Goal: Information Seeking & Learning: Check status

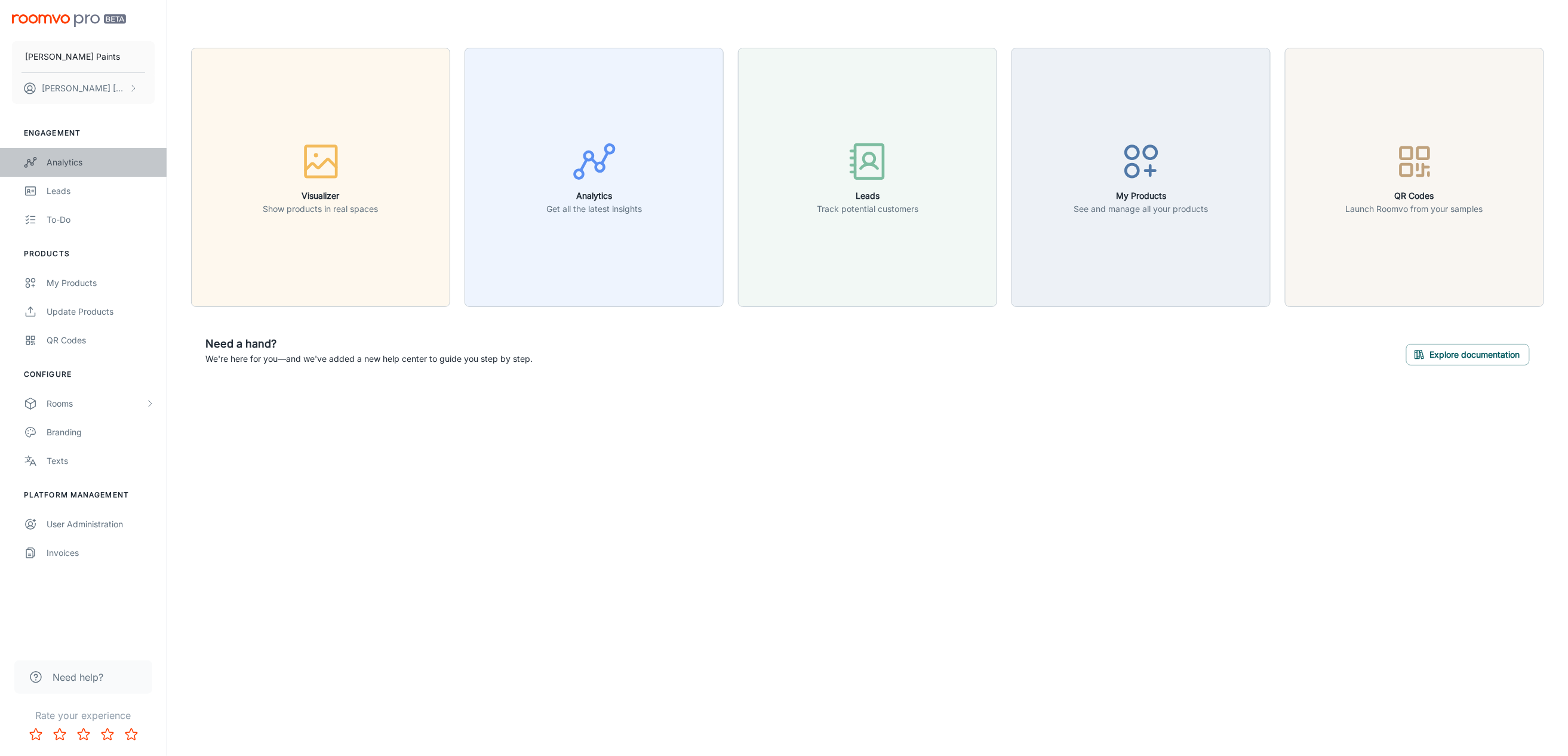
click at [76, 154] on link "Analytics" at bounding box center [83, 162] width 166 height 28
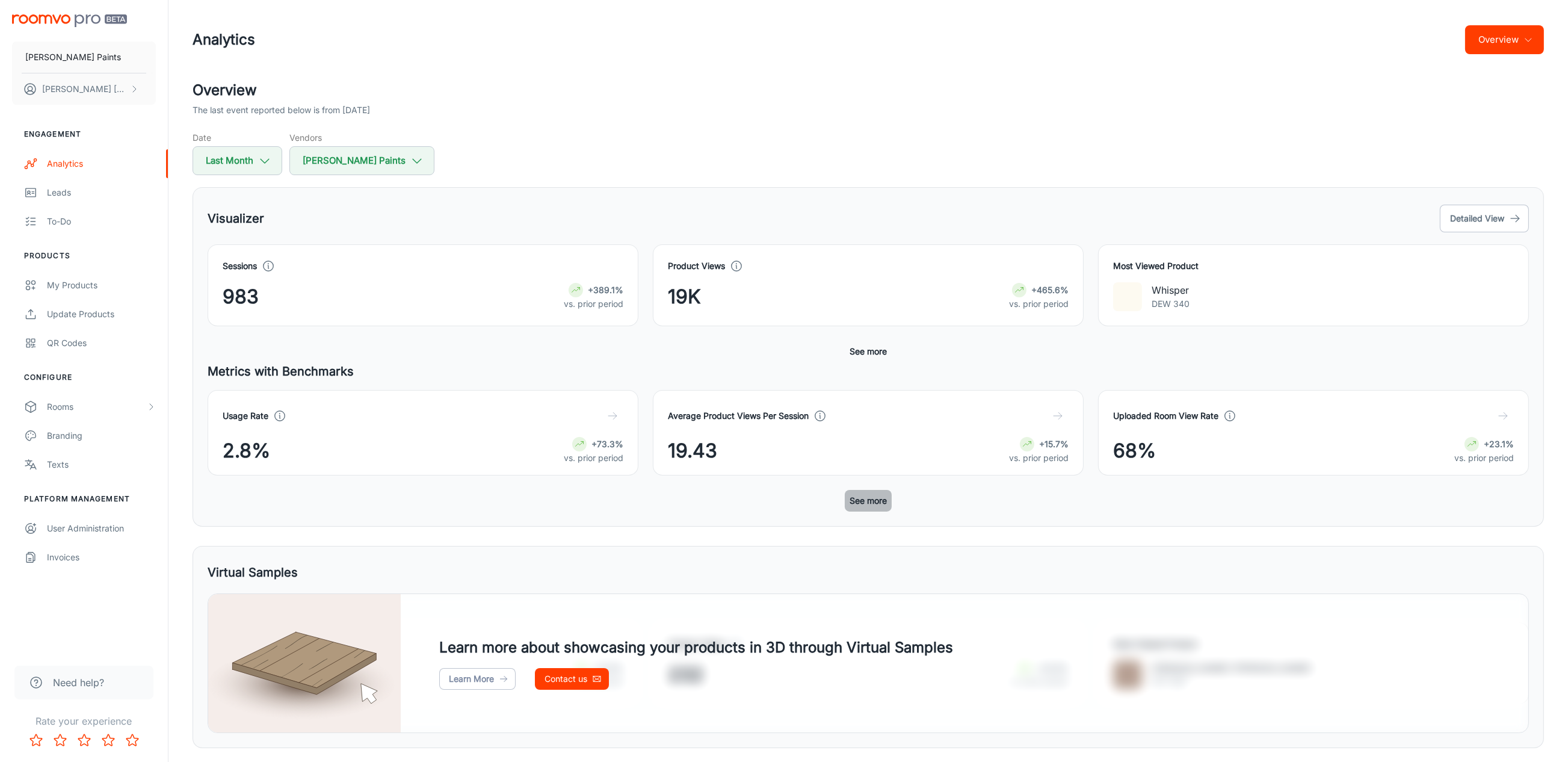
click at [870, 508] on button "See more" at bounding box center [868, 500] width 47 height 22
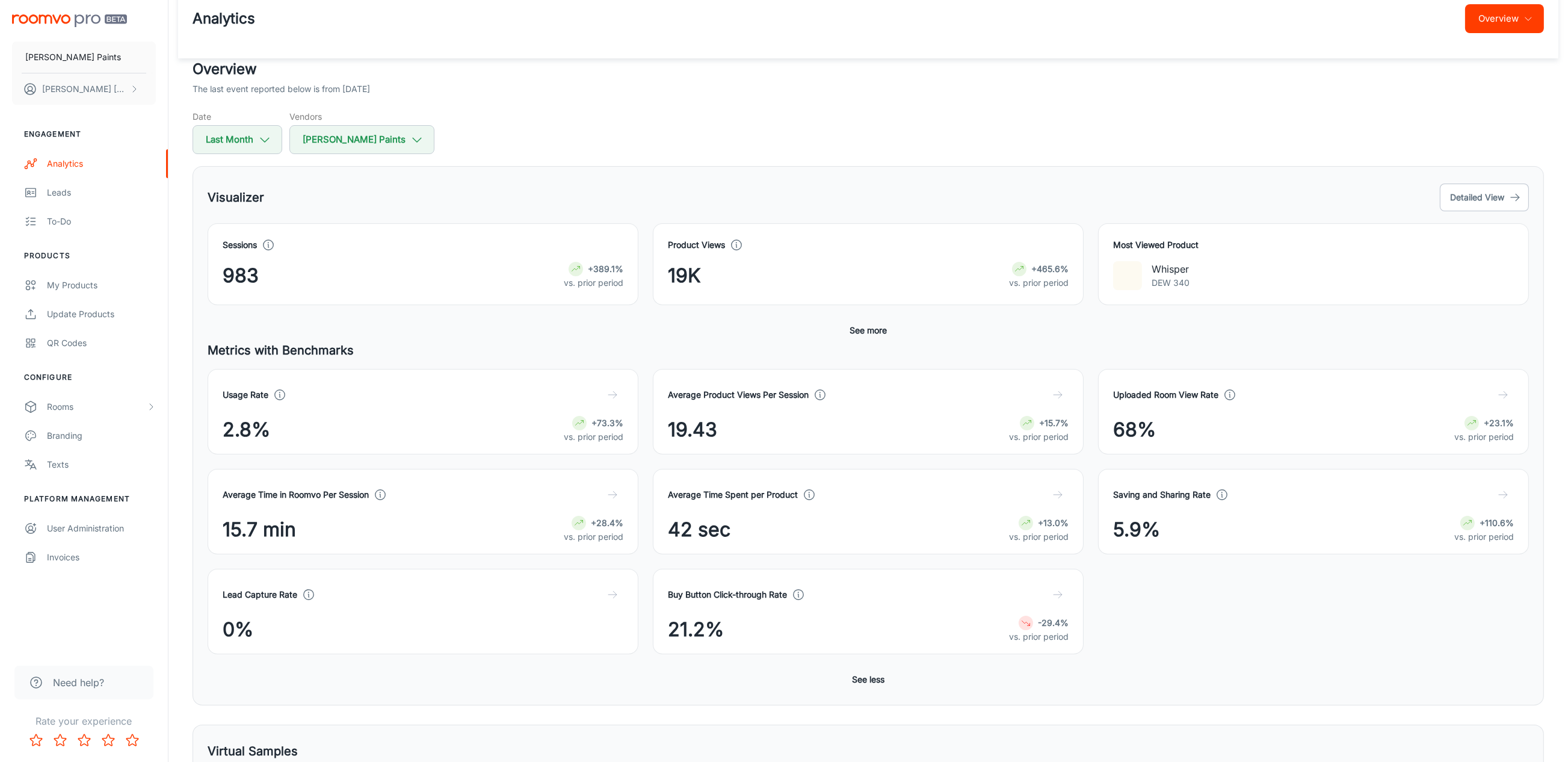
scroll to position [80, 0]
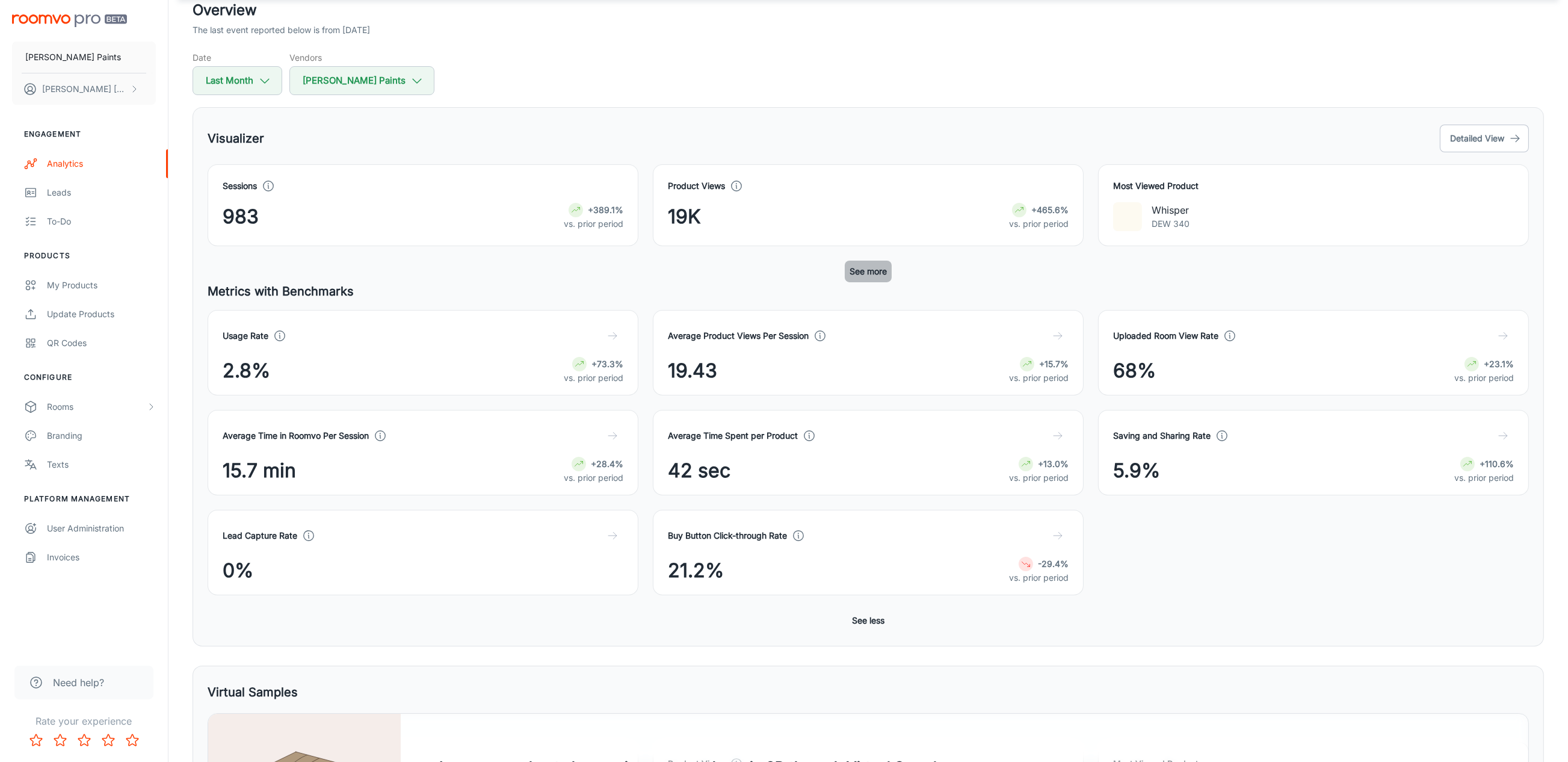
click at [875, 271] on button "See more" at bounding box center [868, 271] width 47 height 22
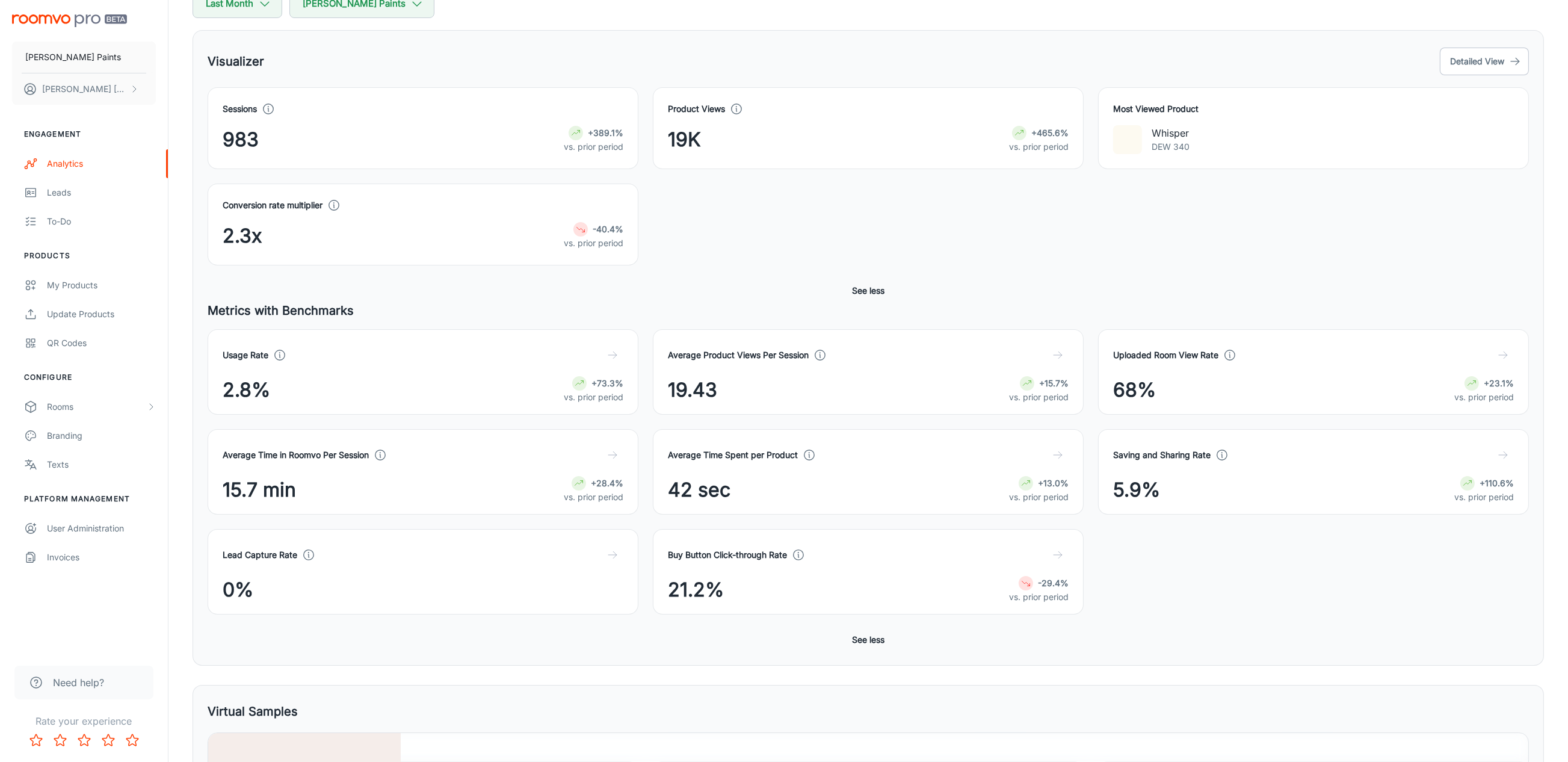
scroll to position [320, 0]
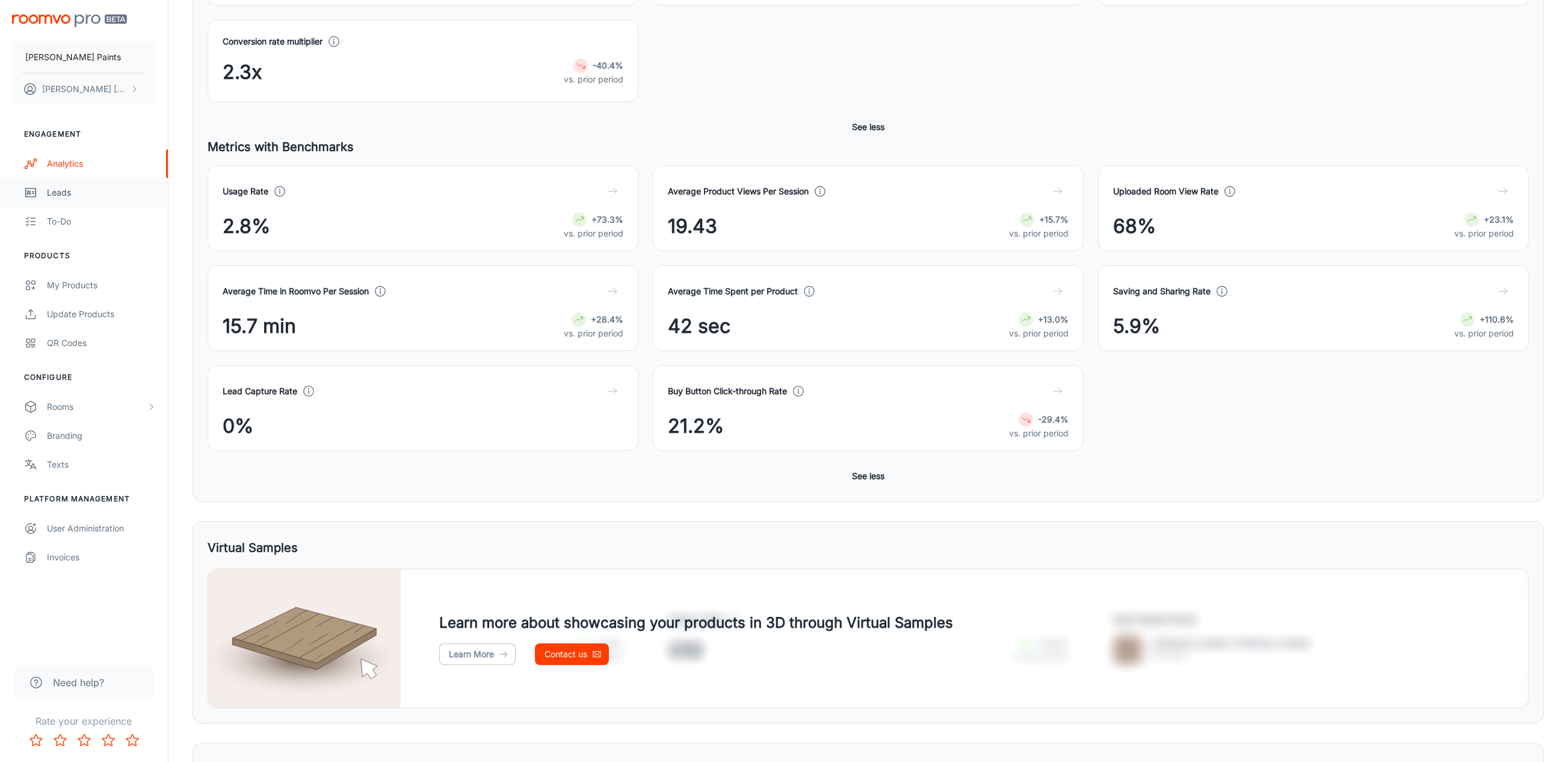
click at [64, 191] on div "Leads" at bounding box center [101, 192] width 109 height 13
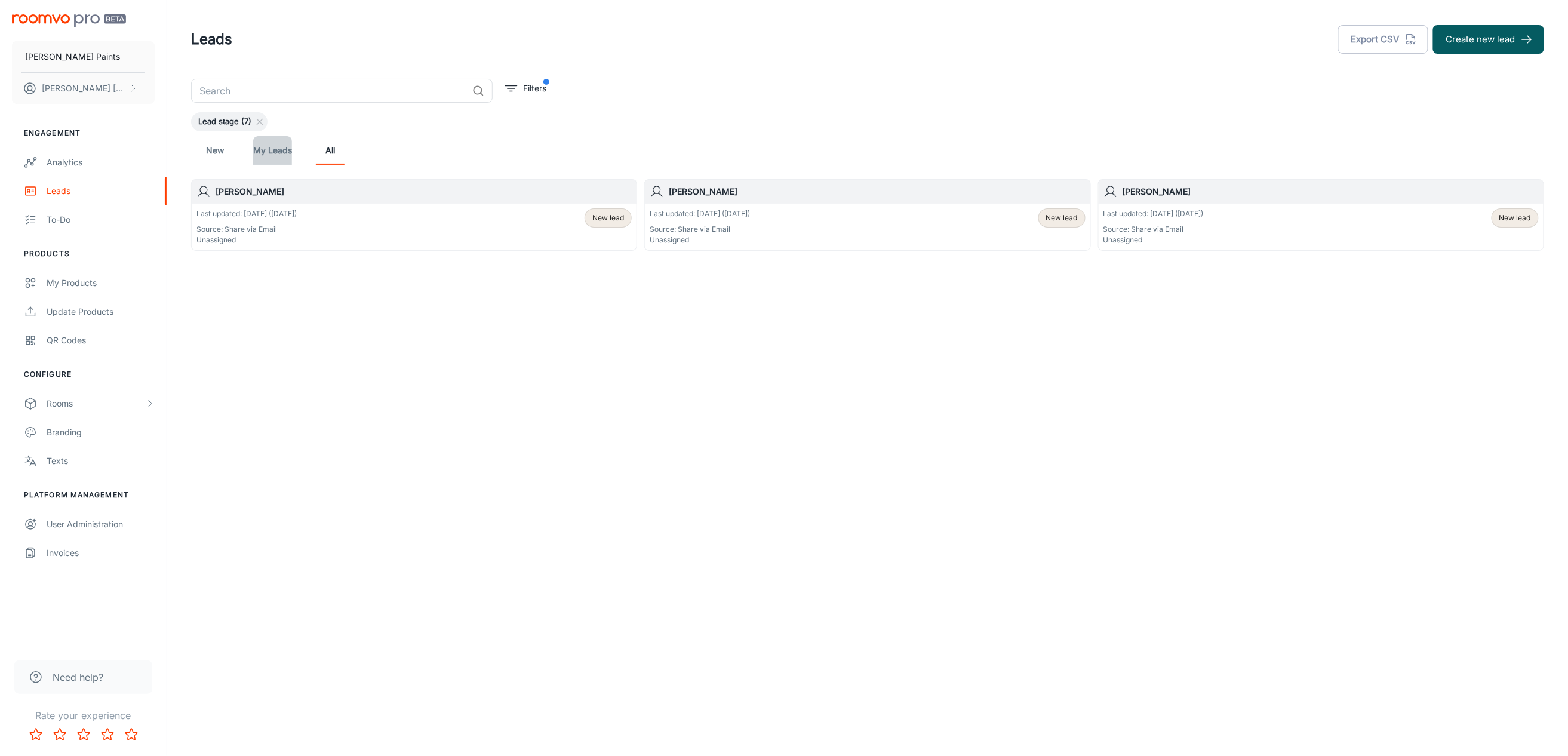
click at [274, 151] on link "My Leads" at bounding box center [272, 150] width 39 height 28
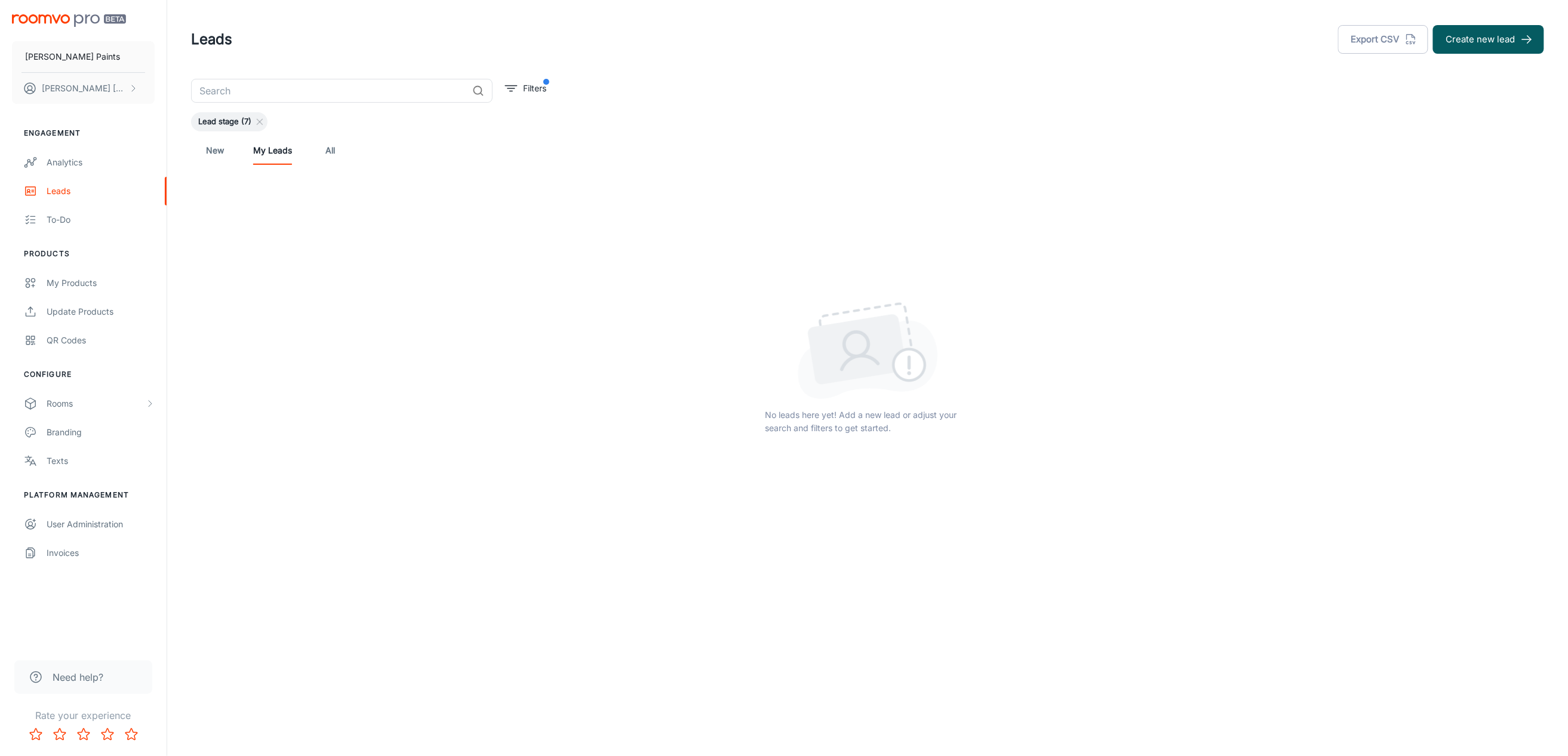
click at [211, 151] on link "New" at bounding box center [215, 150] width 28 height 28
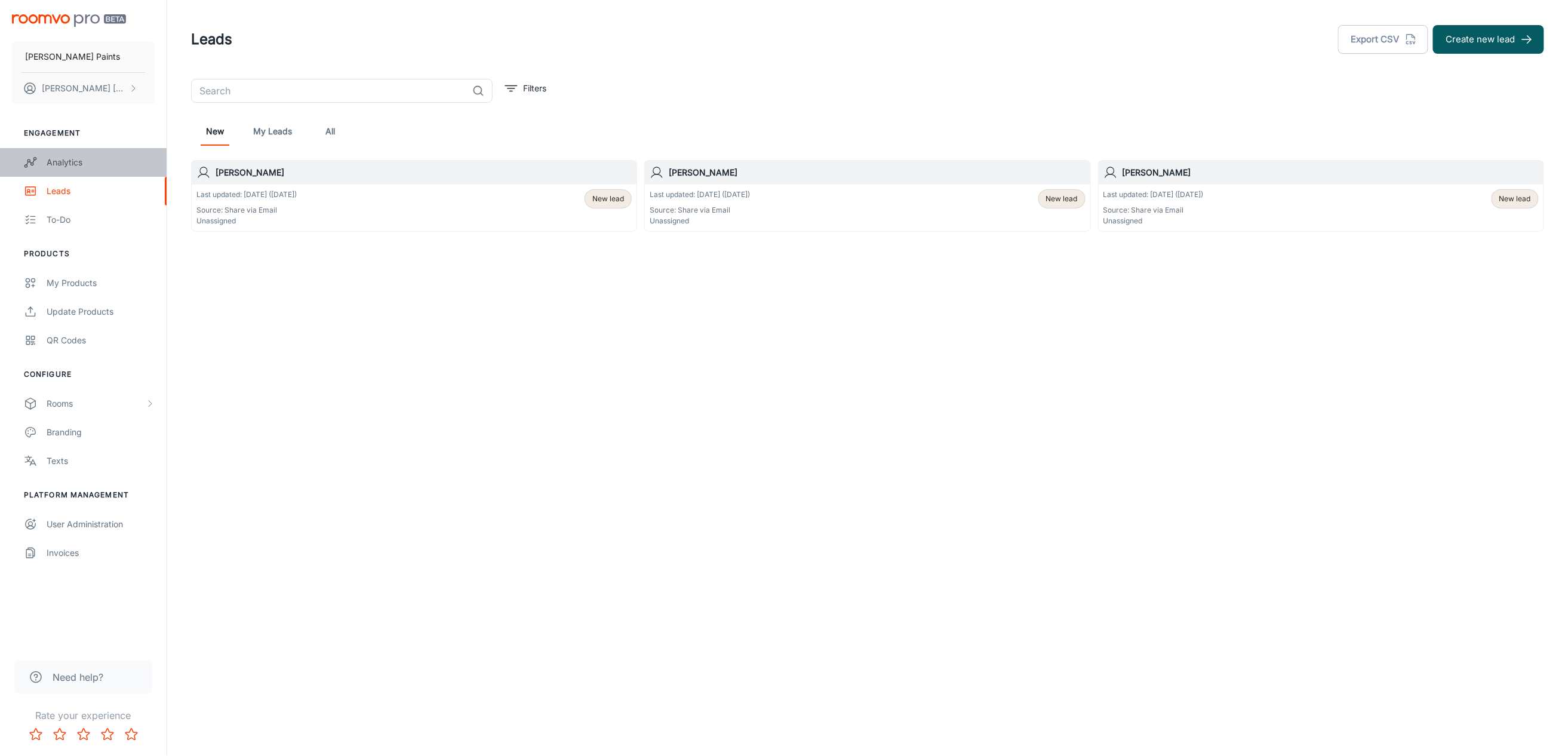
click at [75, 164] on div "Analytics" at bounding box center [100, 162] width 108 height 13
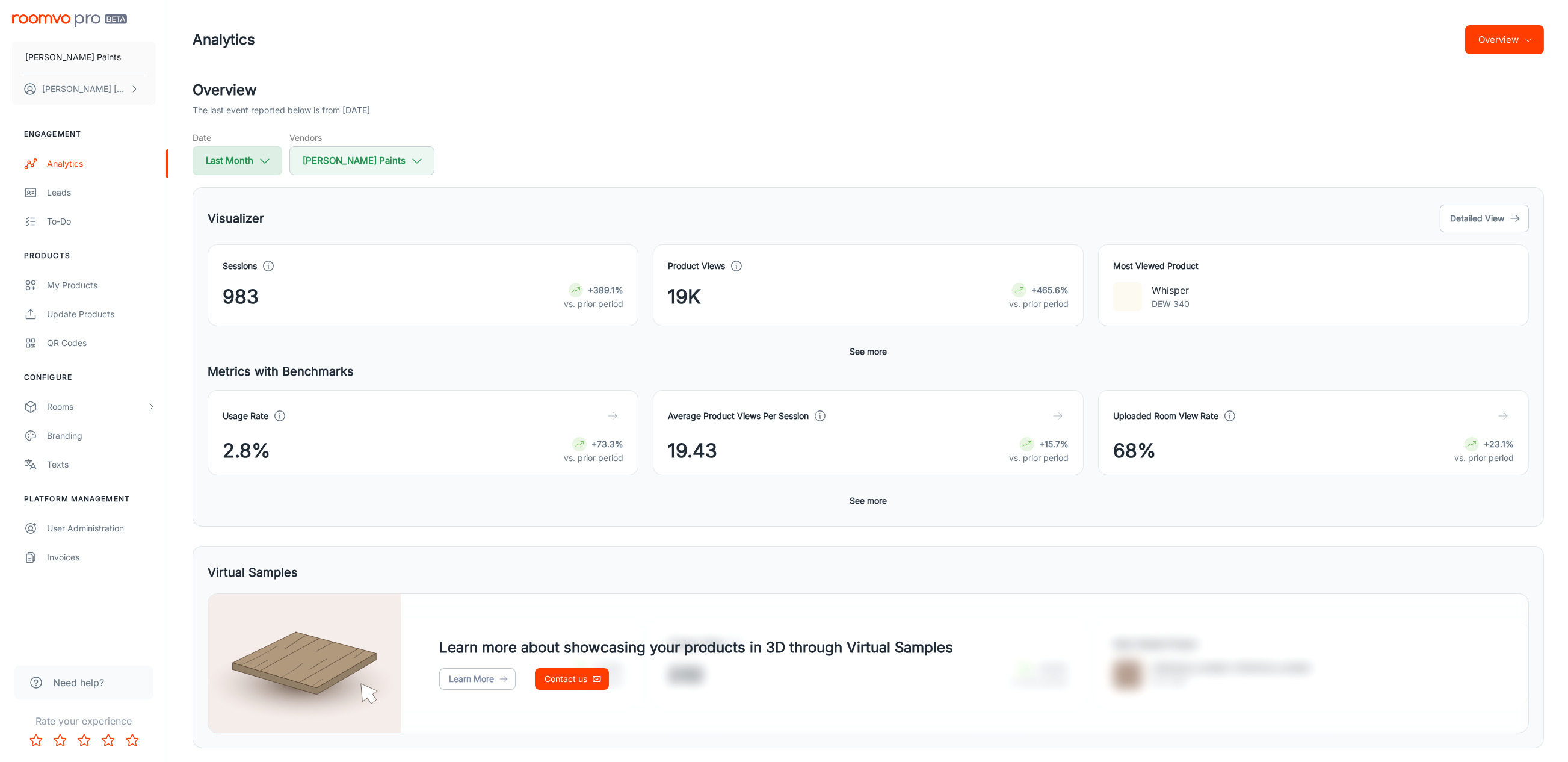
click at [257, 160] on button "Last Month" at bounding box center [237, 161] width 90 height 29
select select "7"
select select "2025"
select select "7"
select select "2025"
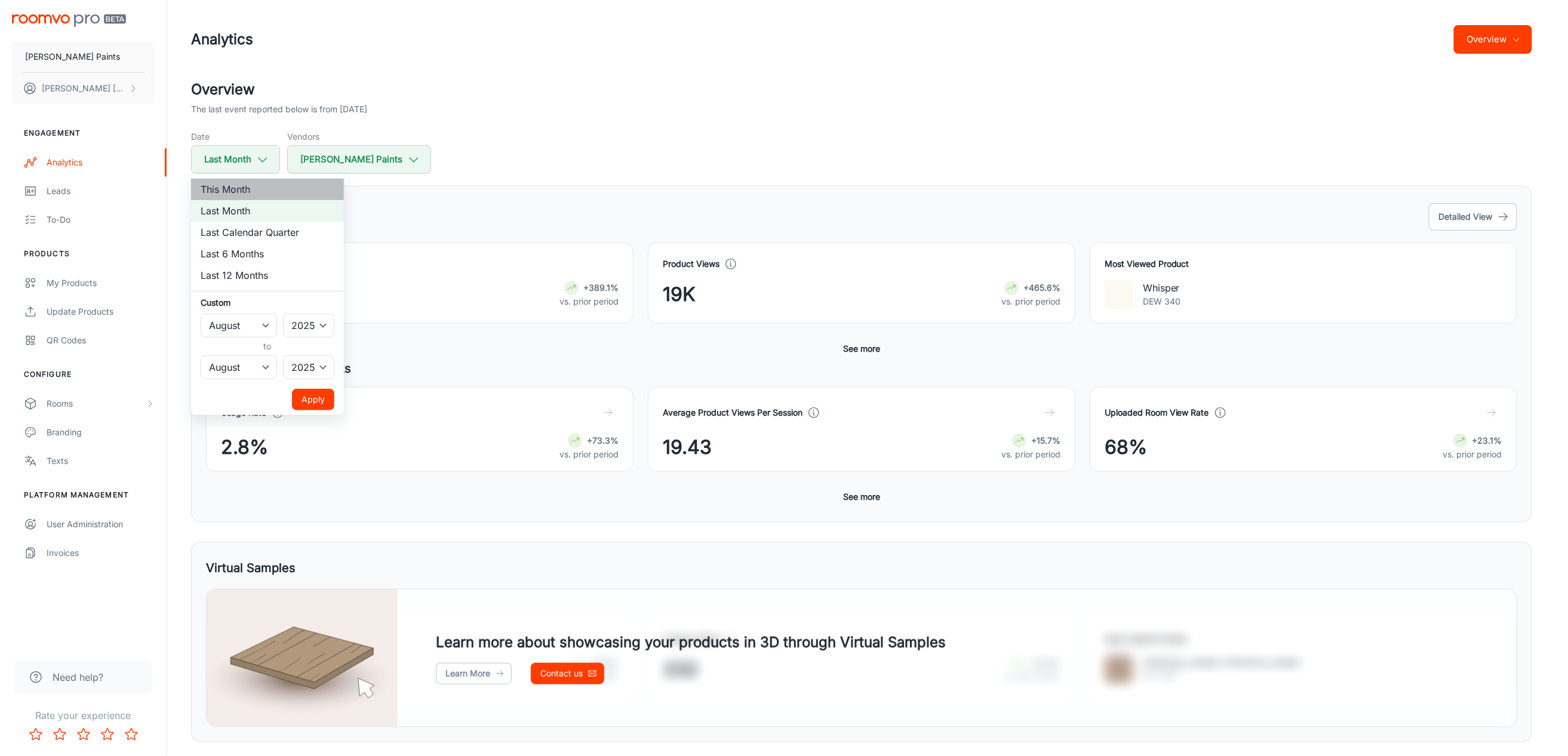
click at [250, 188] on li "This Month" at bounding box center [267, 189] width 153 height 21
select select "8"
click at [303, 399] on button "Apply" at bounding box center [313, 399] width 43 height 21
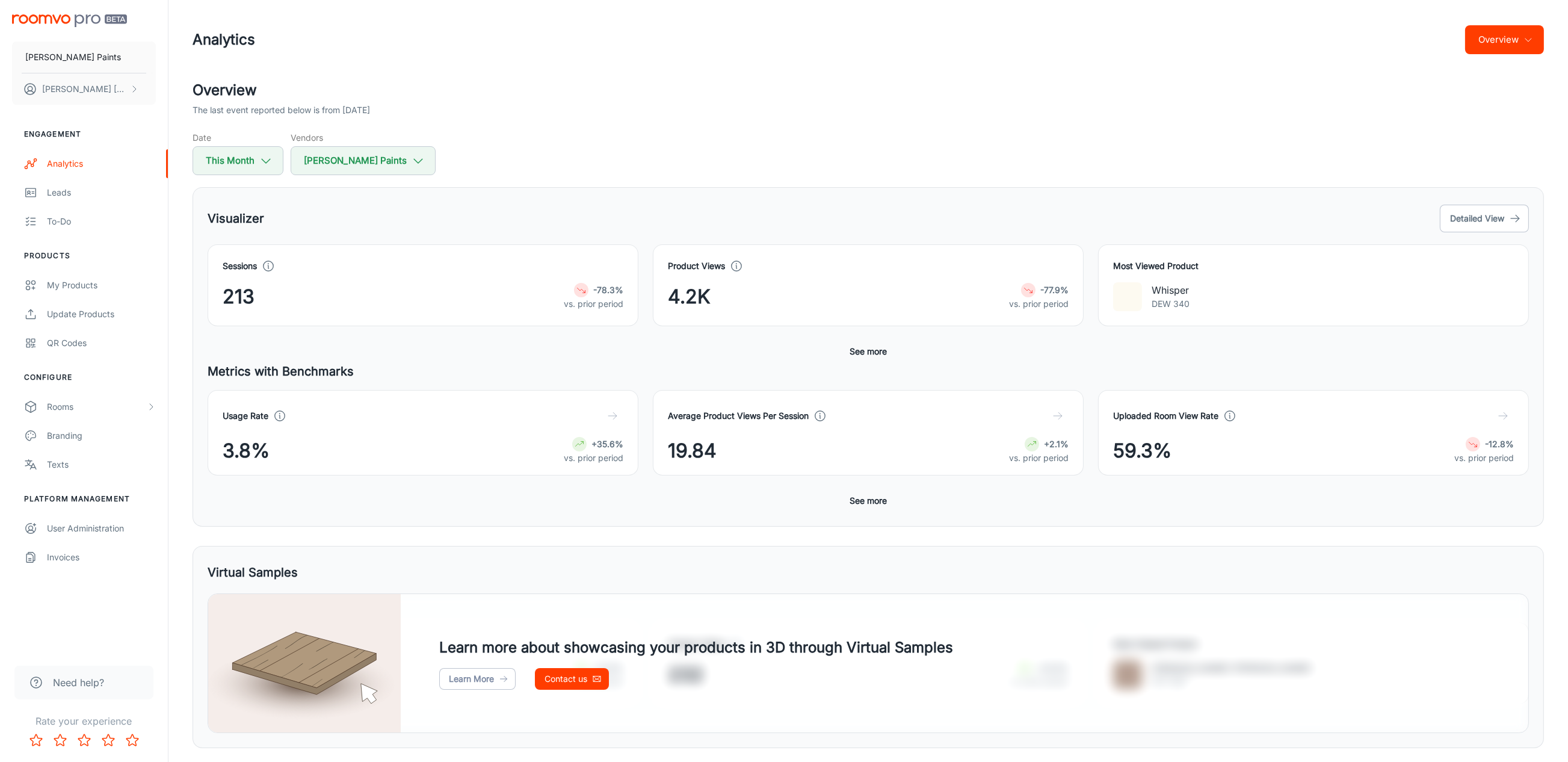
click at [872, 500] on button "See more" at bounding box center [868, 500] width 47 height 22
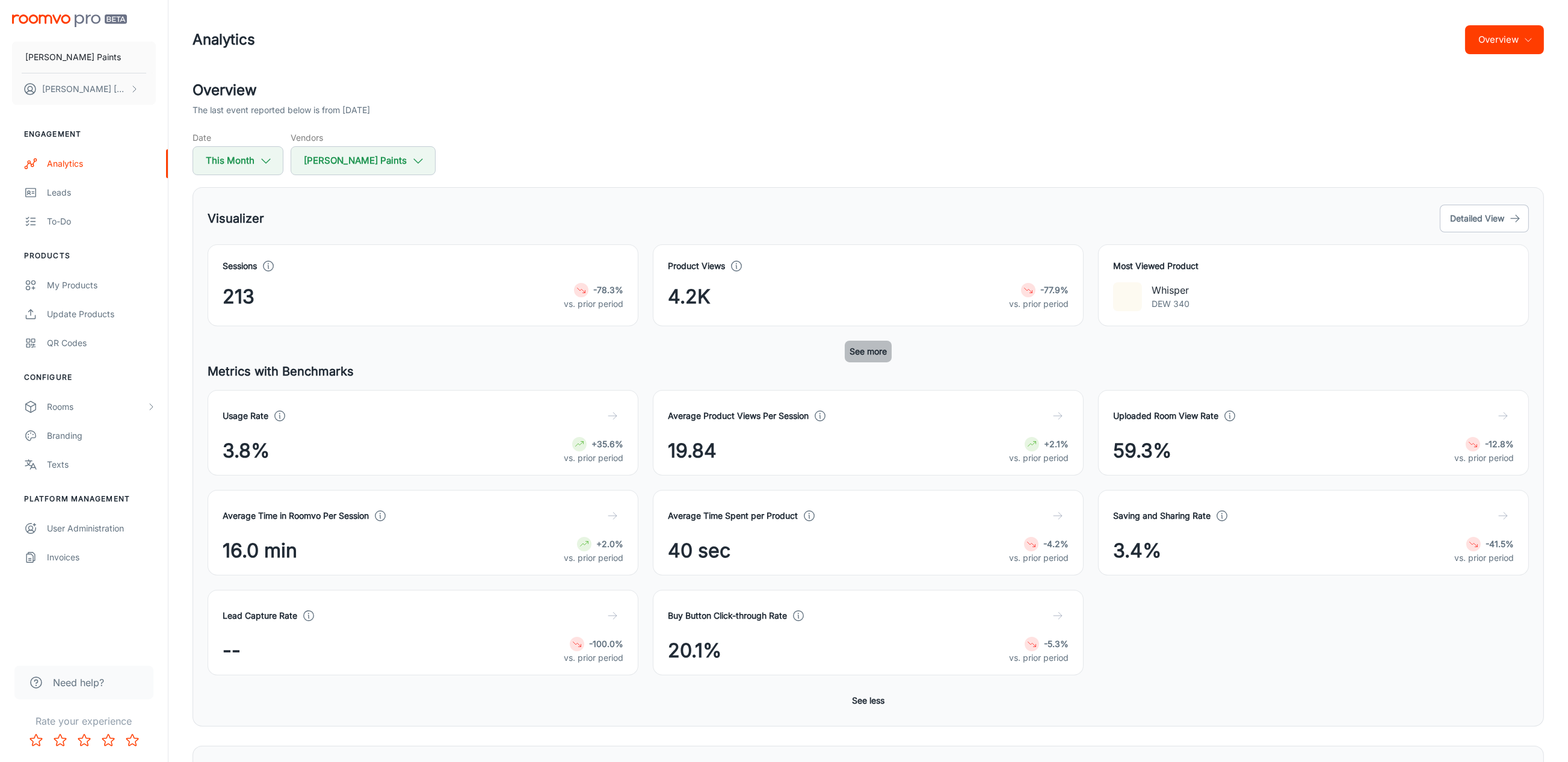
click at [878, 348] on button "See more" at bounding box center [868, 351] width 47 height 22
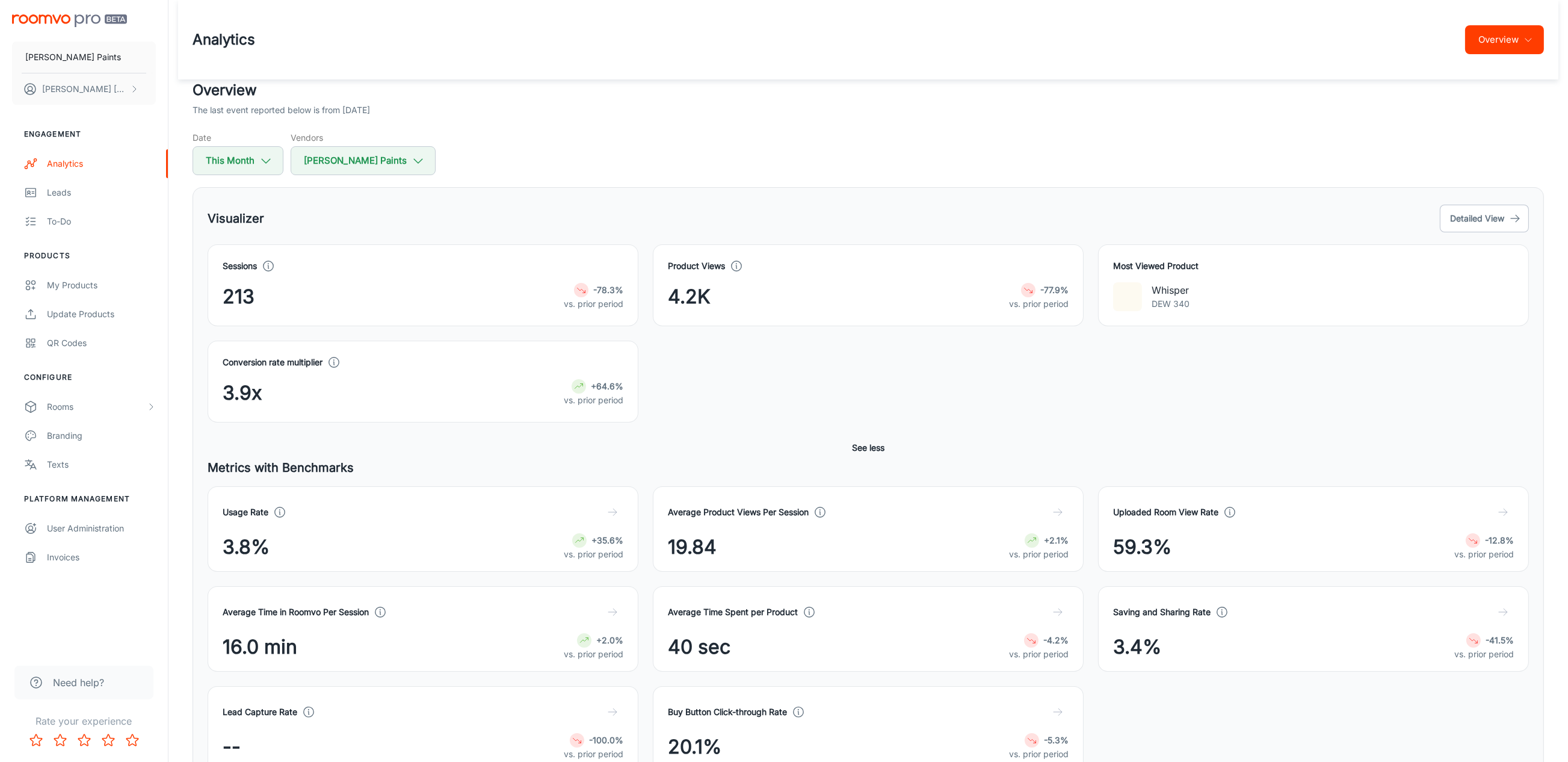
scroll to position [160, 0]
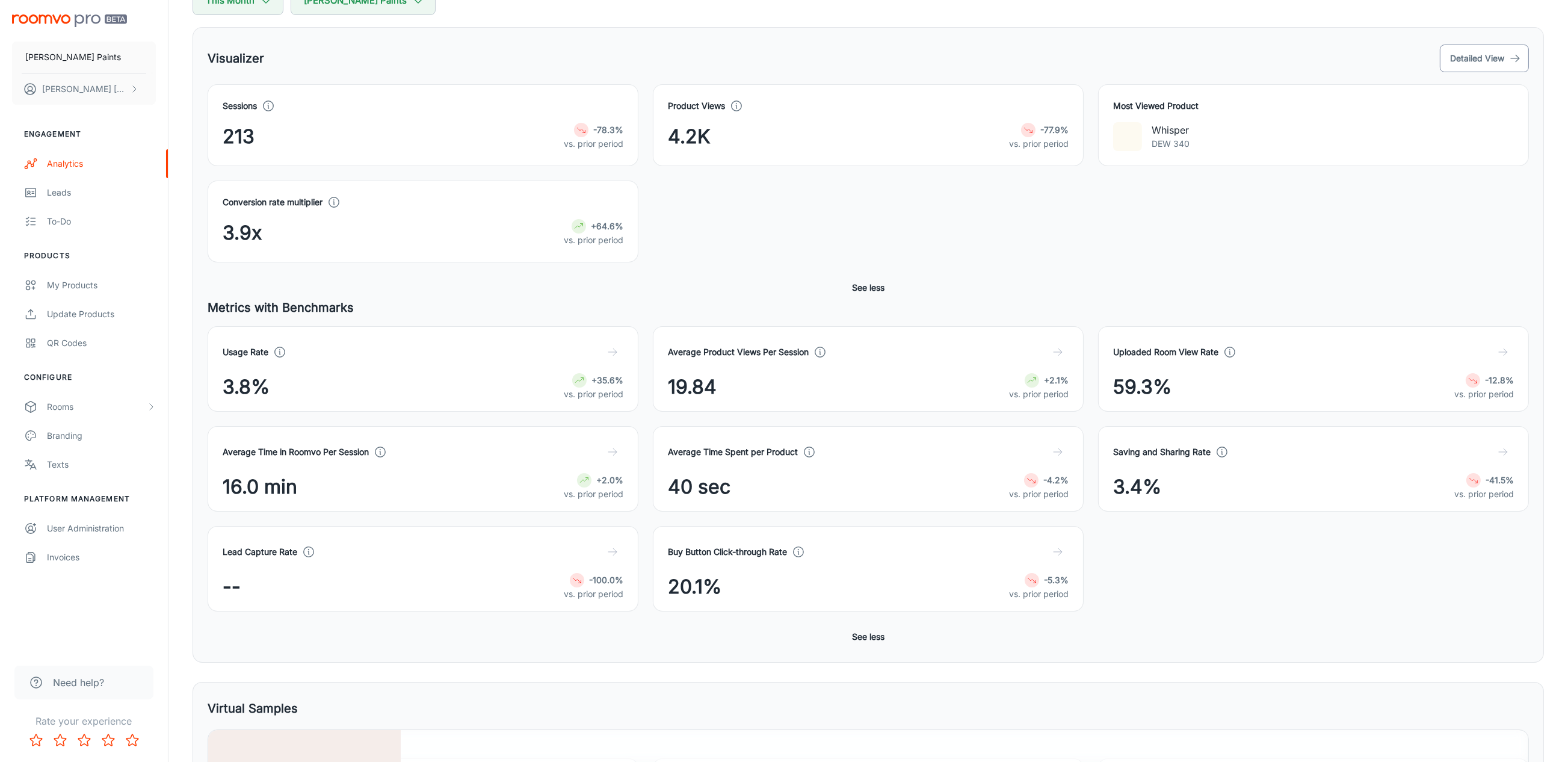
click at [1503, 52] on button "Detailed View" at bounding box center [1484, 58] width 89 height 28
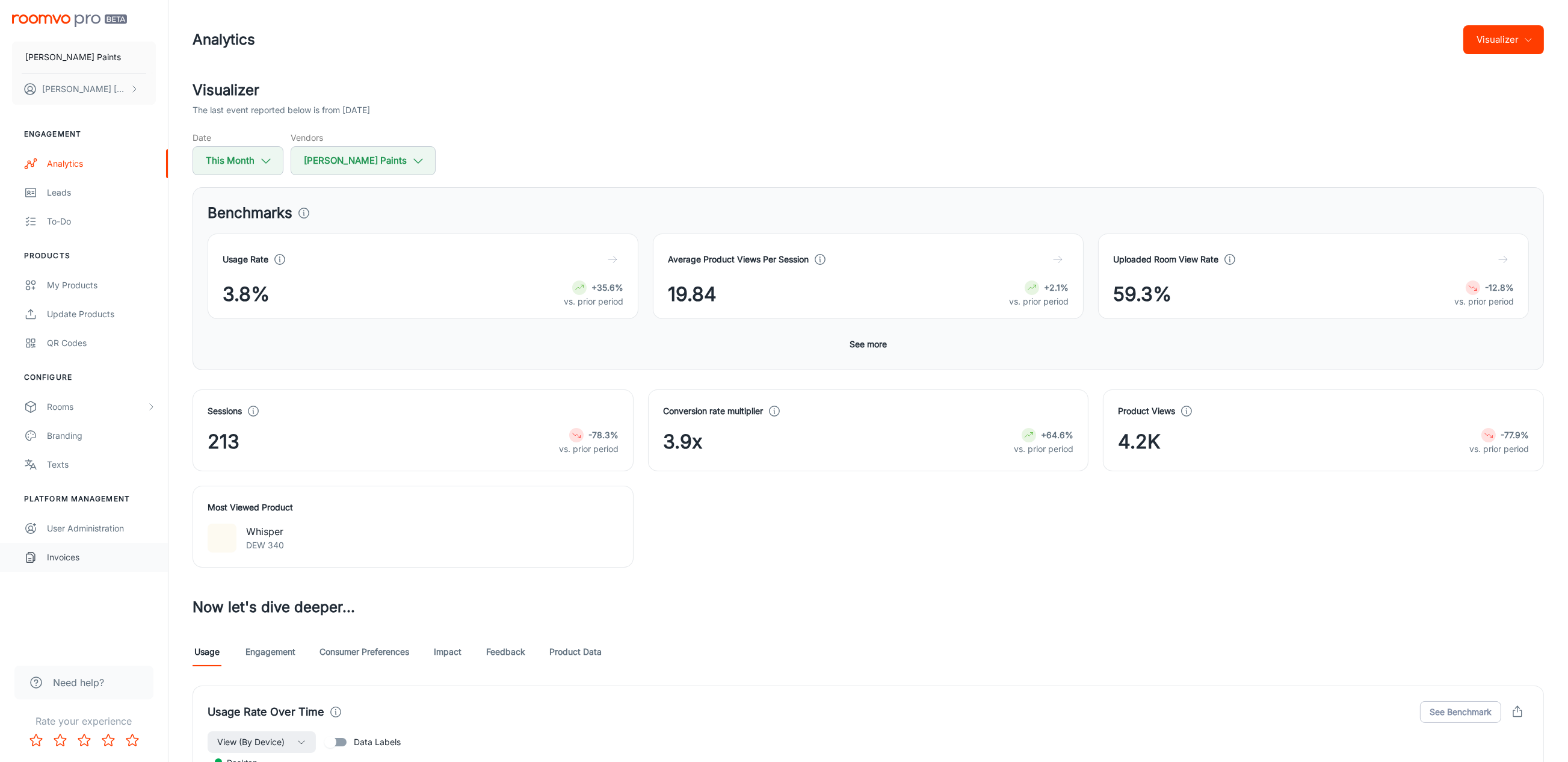
click at [52, 556] on div "Invoices" at bounding box center [101, 557] width 109 height 13
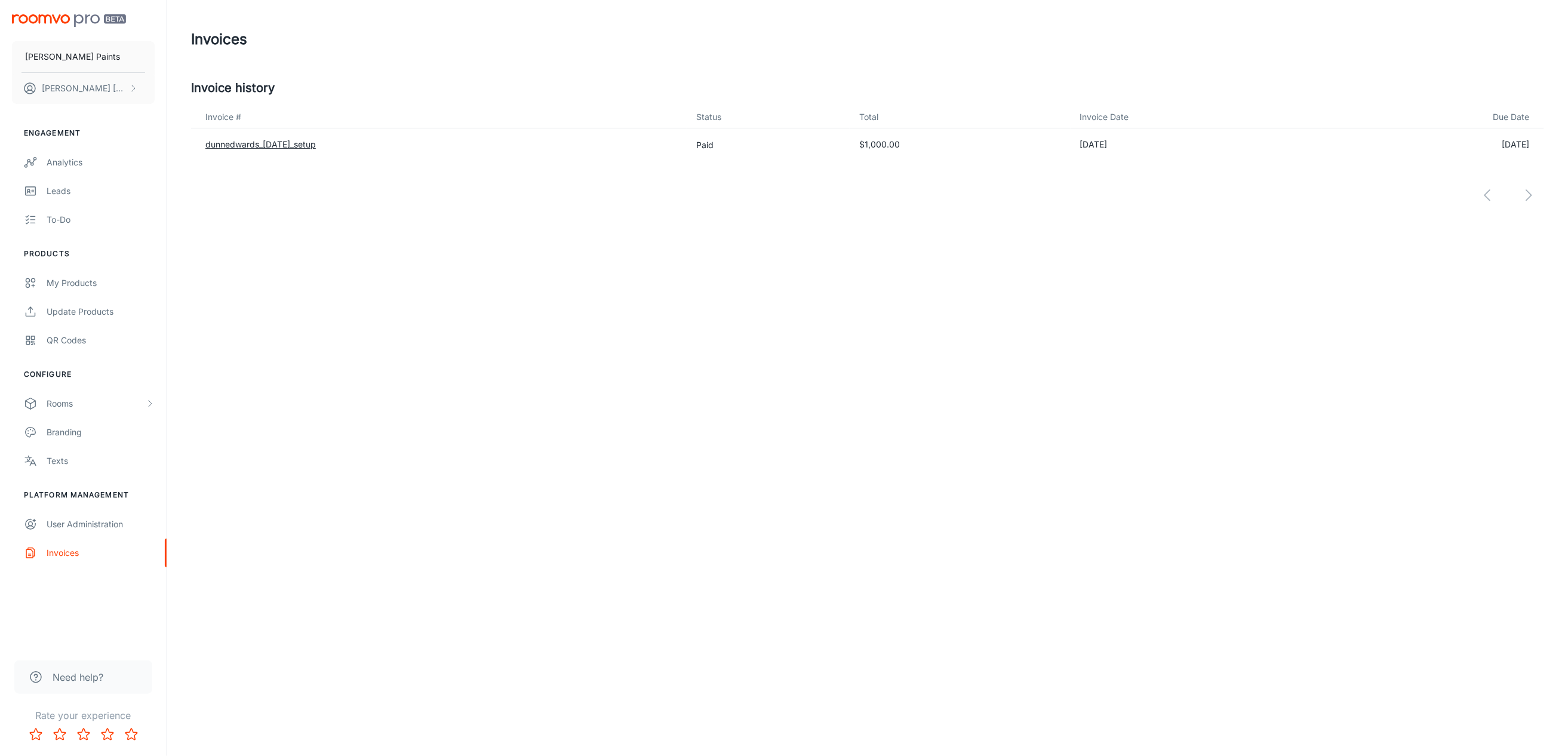
click at [316, 145] on link "dunnedwards_[DATE]_setup" at bounding box center [260, 144] width 110 height 10
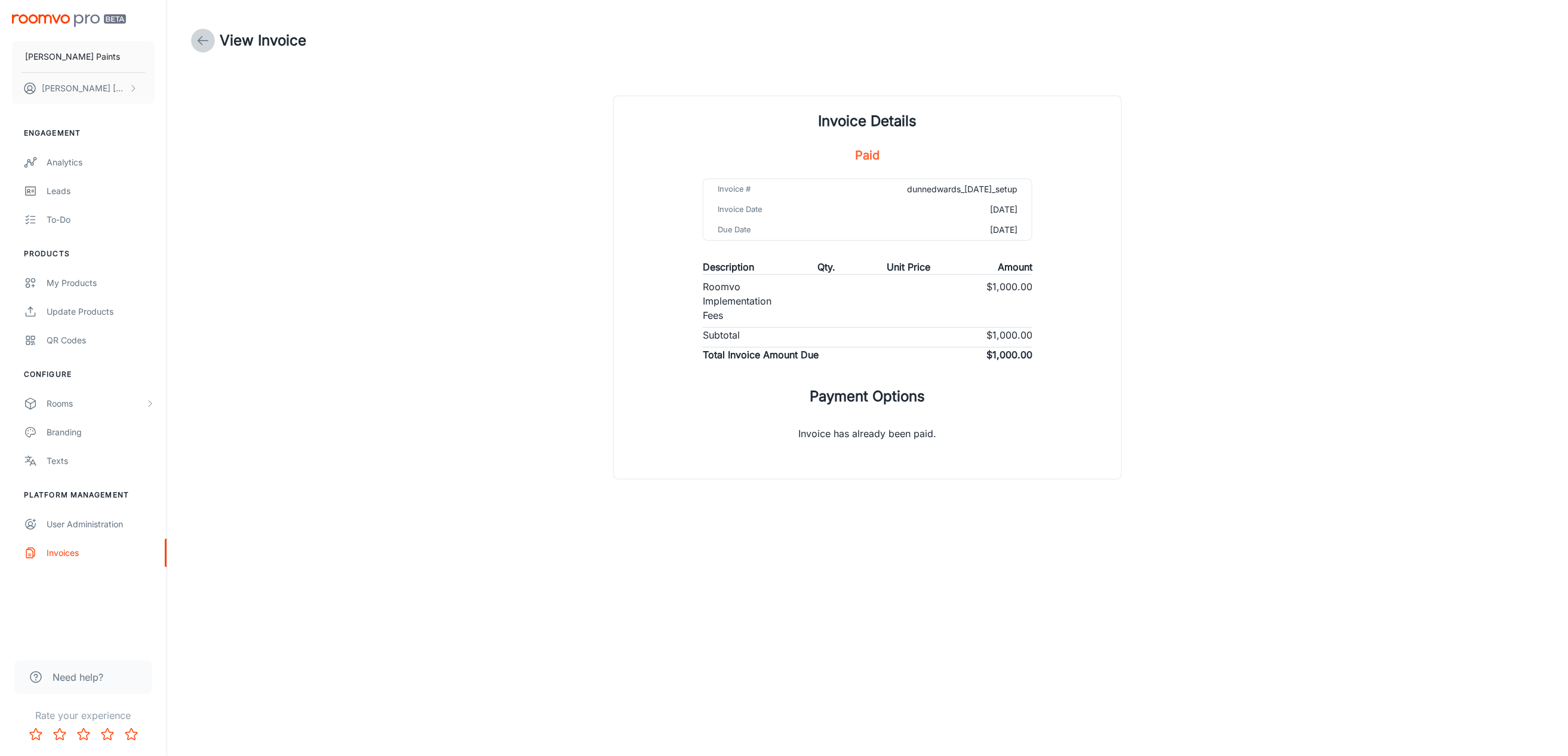
click at [206, 43] on icon at bounding box center [203, 41] width 14 height 14
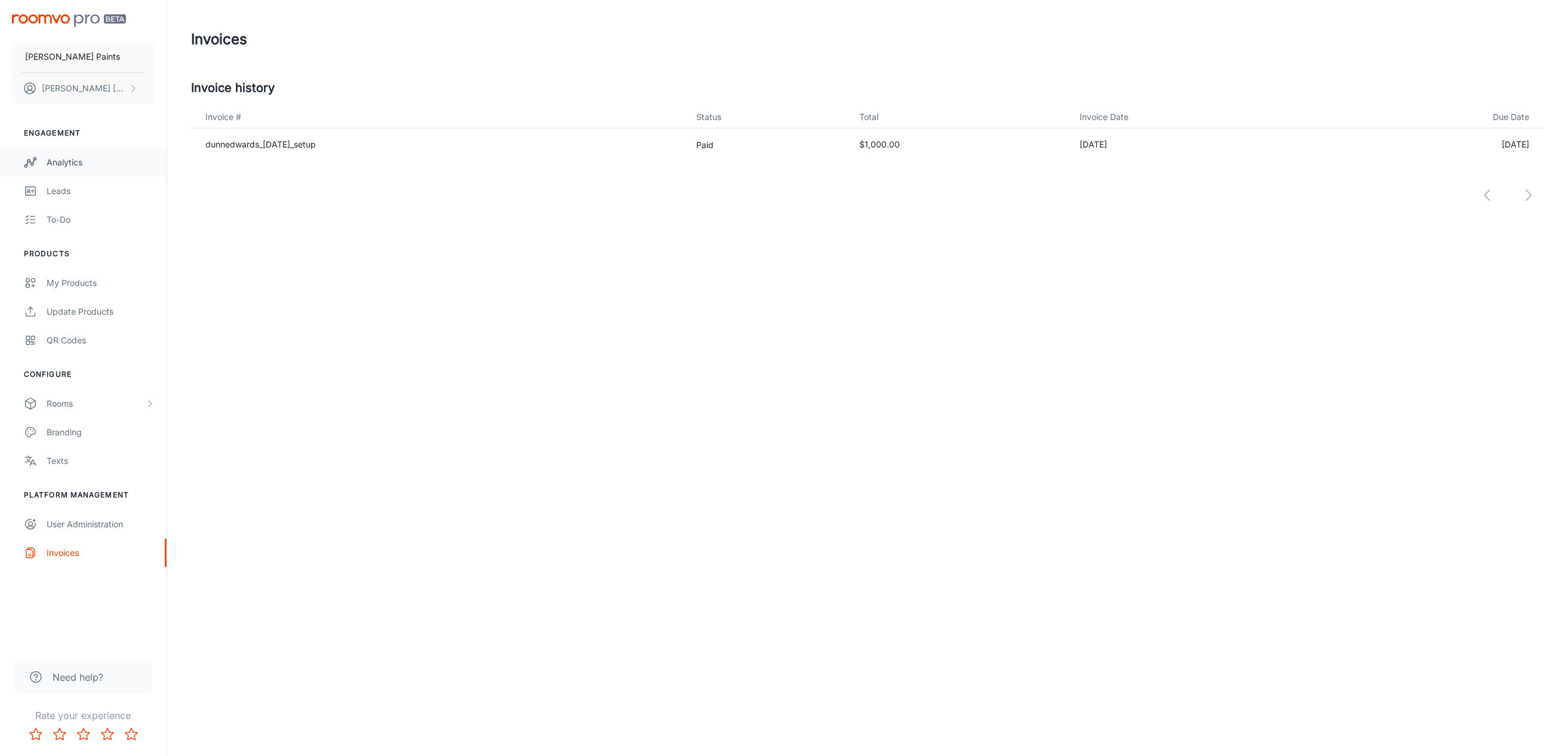
click at [67, 160] on div "Analytics" at bounding box center [100, 162] width 108 height 13
